Goal: Transaction & Acquisition: Purchase product/service

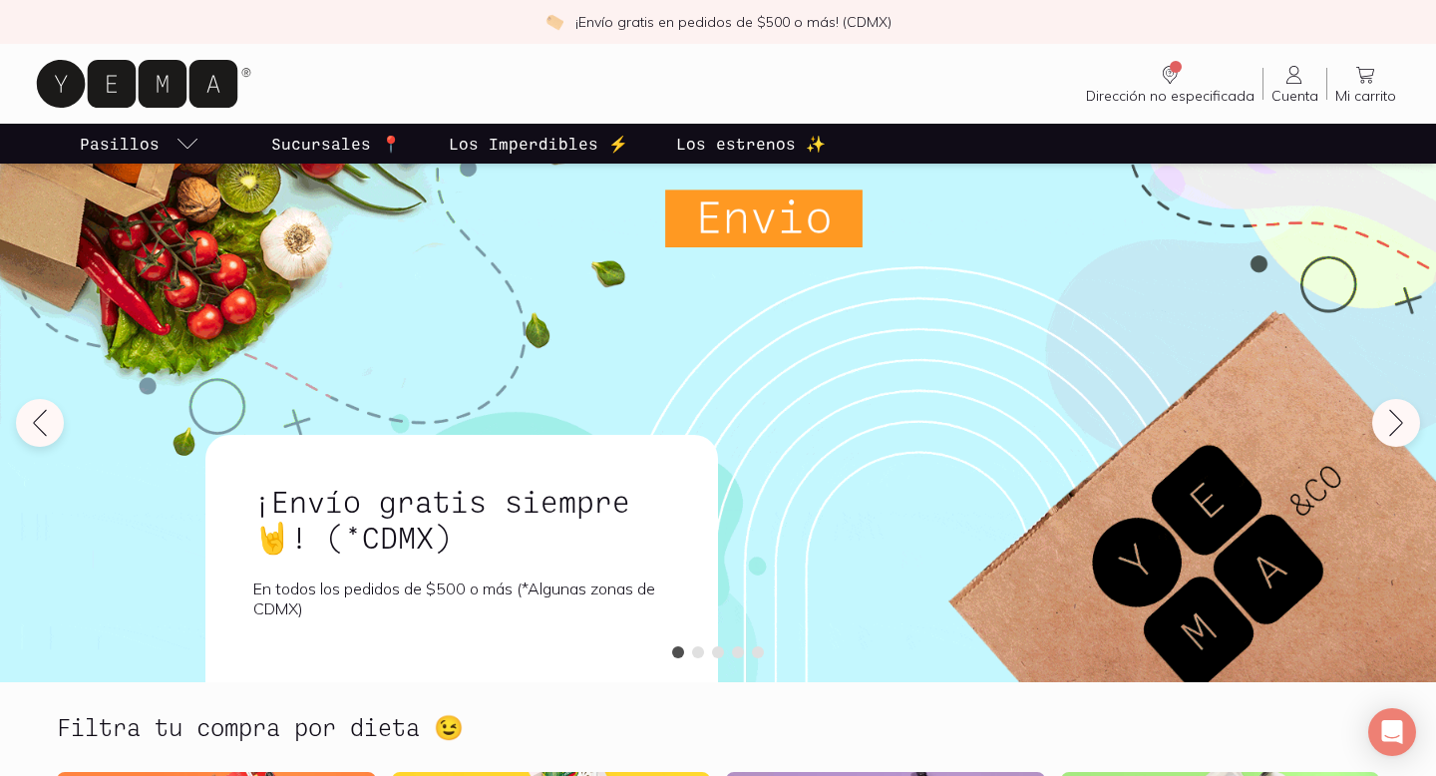
click at [512, 145] on p "Los Imperdibles ⚡️" at bounding box center [539, 144] width 180 height 24
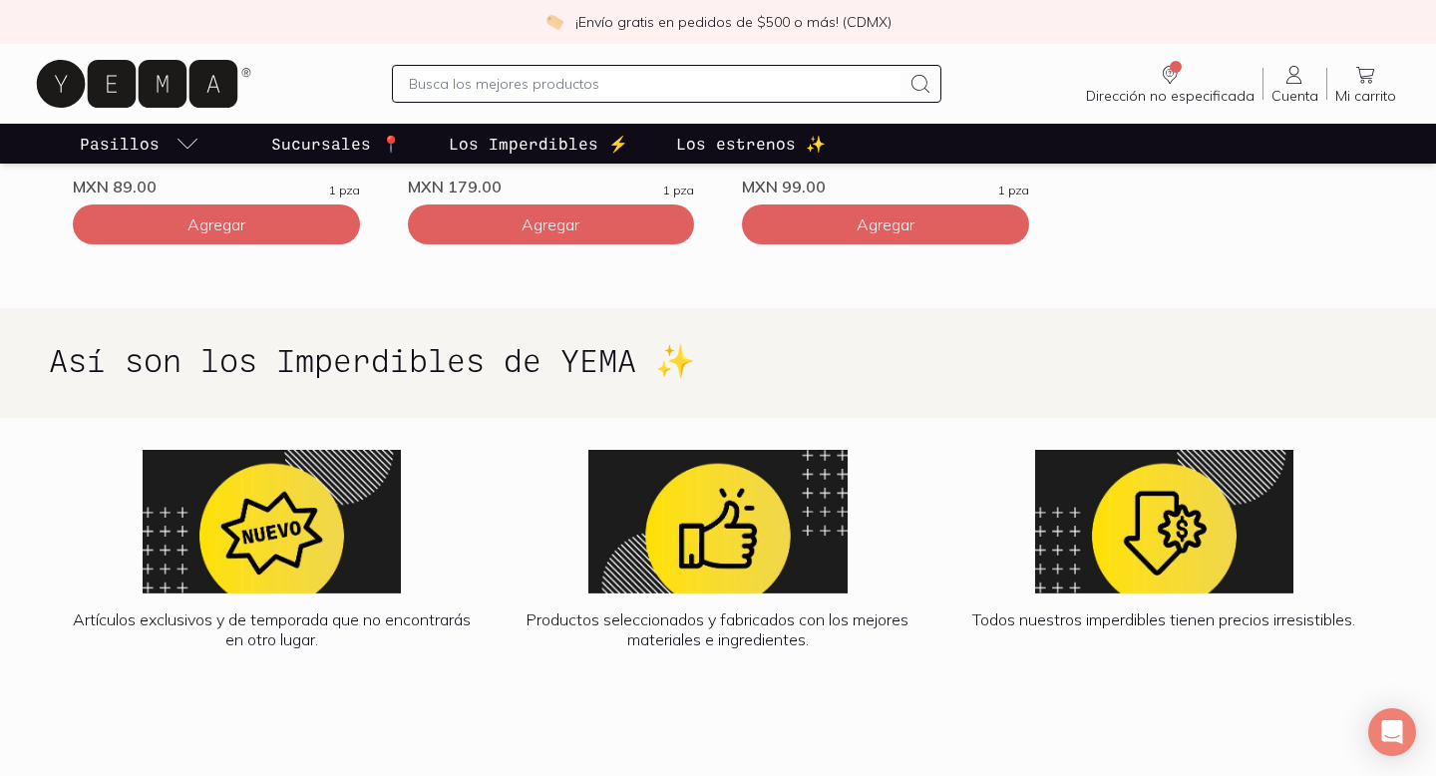
scroll to position [1377, 0]
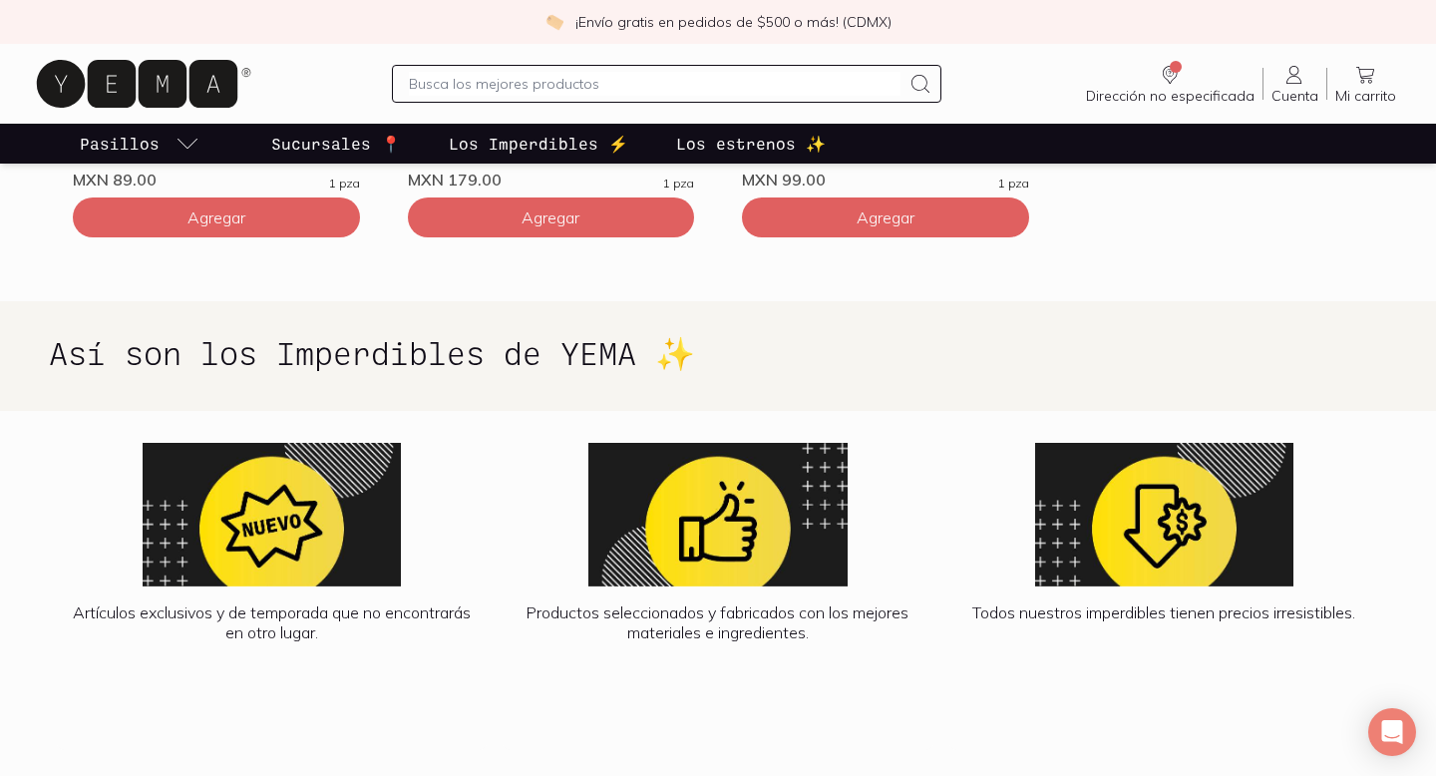
click at [302, 146] on p "Sucursales 📍" at bounding box center [336, 144] width 130 height 24
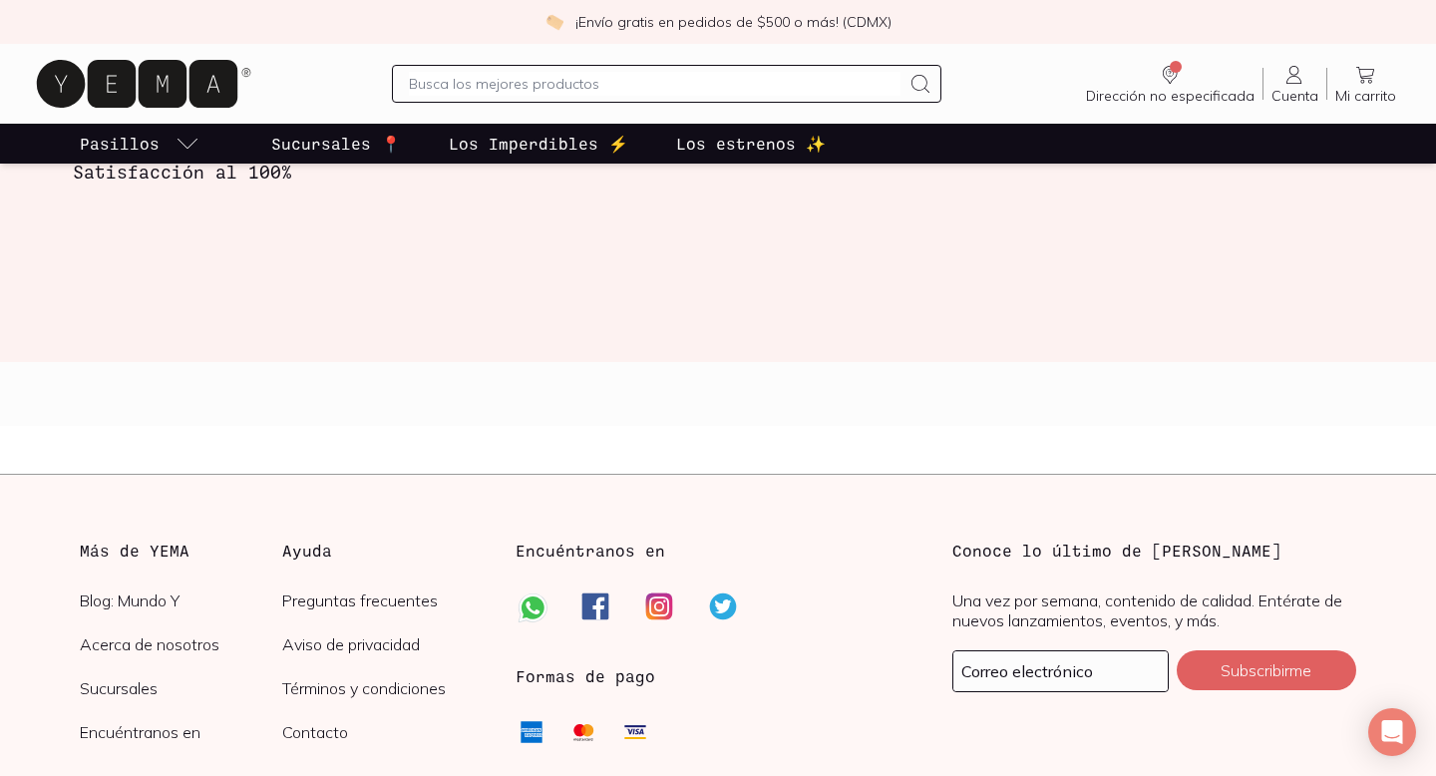
scroll to position [3222, 0]
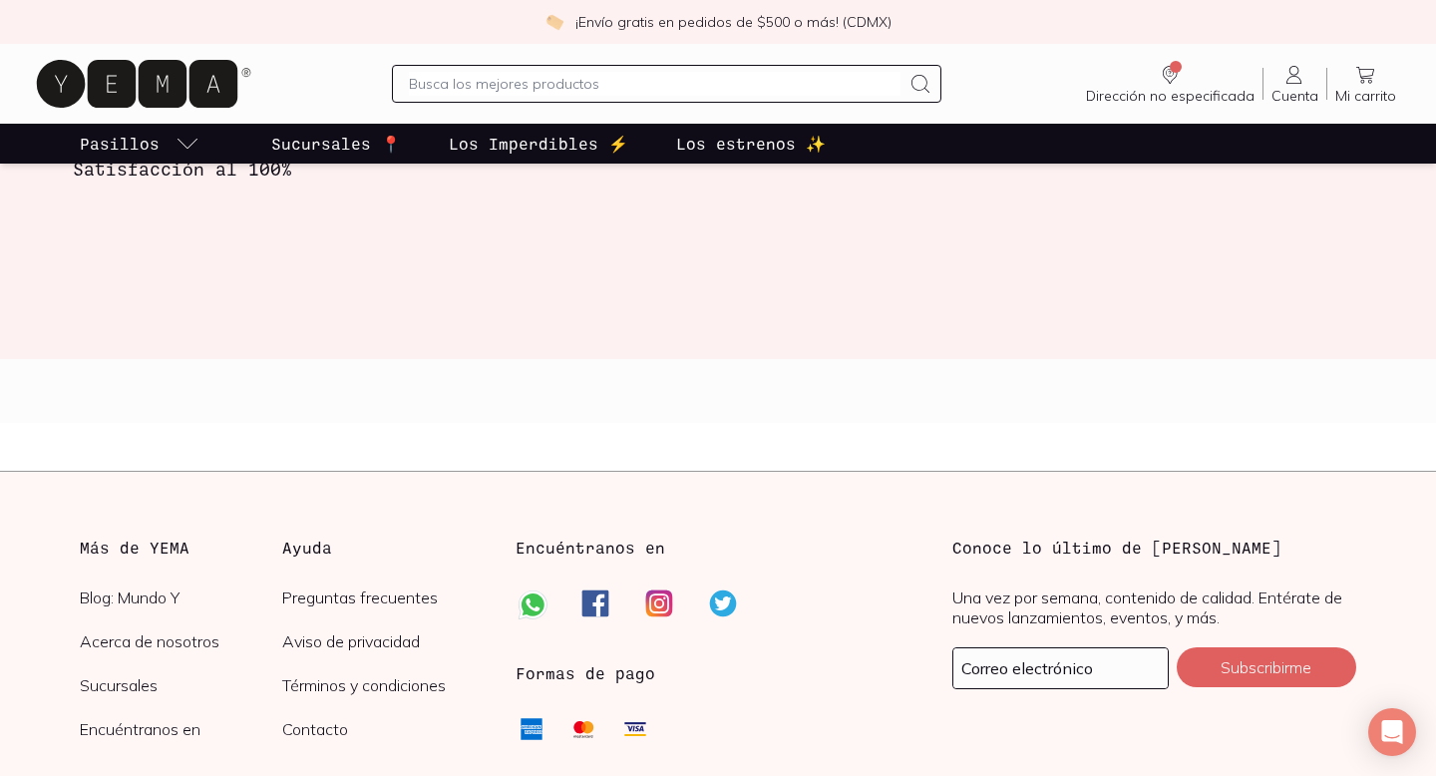
click at [720, 90] on input "text" at bounding box center [654, 84] width 491 height 24
type input "shampoo"
